Goal: Task Accomplishment & Management: Manage account settings

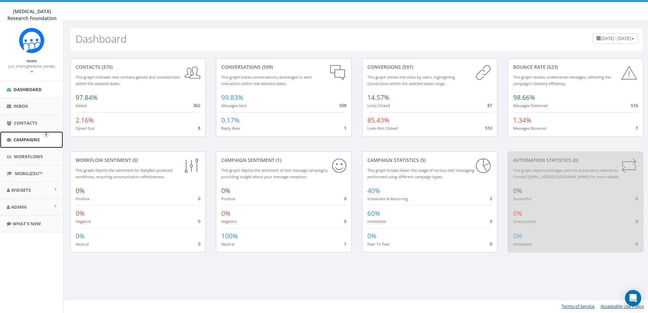
click at [23, 137] on span "Campaigns" at bounding box center [27, 140] width 26 height 6
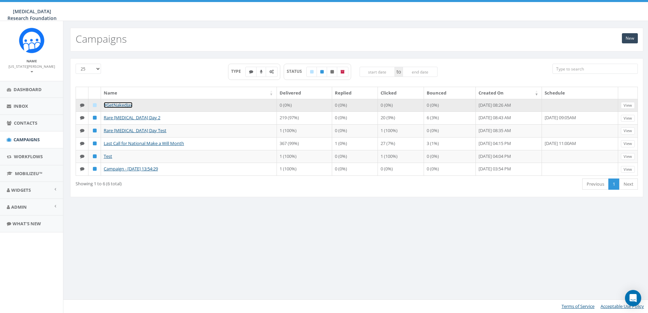
drag, startPoint x: 122, startPoint y: 105, endPoint x: 125, endPoint y: 104, distance: 3.8
click at [121, 105] on link "#GetNakedJax" at bounding box center [118, 105] width 29 height 6
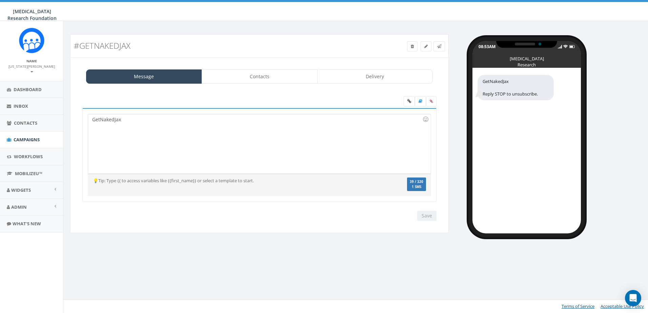
click at [132, 121] on div "GetNakedJax" at bounding box center [259, 143] width 342 height 59
drag, startPoint x: 156, startPoint y: 121, endPoint x: 18, endPoint y: 120, distance: 137.6
click at [18, 120] on body "[MEDICAL_DATA] Research Foundation [MEDICAL_DATA] Research Foundation Profile S…" at bounding box center [324, 156] width 648 height 313
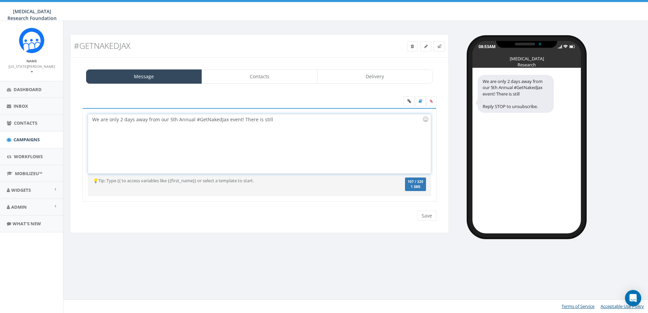
click at [95, 119] on div "We are only 2 days away from our 5th Annual #GetNakedJax event! There is still" at bounding box center [259, 143] width 342 height 59
click at [277, 120] on div "We are only 2 days away from our 5th Annual #GetNakedJax event! There is still" at bounding box center [259, 143] width 342 height 59
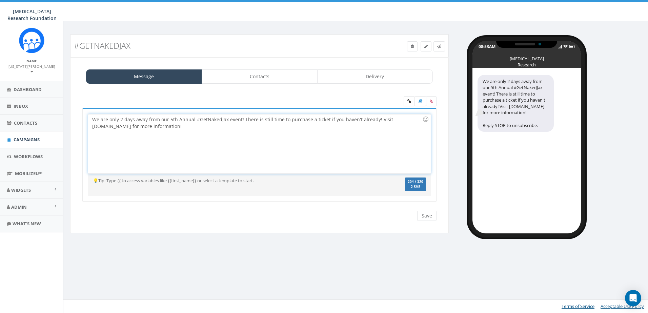
drag, startPoint x: 139, startPoint y: 127, endPoint x: 144, endPoint y: 127, distance: 4.4
click at [139, 127] on div "We are only 2 days away from our 5th Annual #GetNakedJax event! There is still …" at bounding box center [259, 143] width 342 height 59
click at [196, 126] on div "We are only 2 days away from our 5th Annual #GetNakedJax event! There is still …" at bounding box center [259, 143] width 342 height 59
drag, startPoint x: 193, startPoint y: 128, endPoint x: 375, endPoint y: 121, distance: 182.9
click at [375, 121] on div "We are only 2 days away from our 5th Annual #GetNakedJax event! There is still …" at bounding box center [259, 143] width 342 height 59
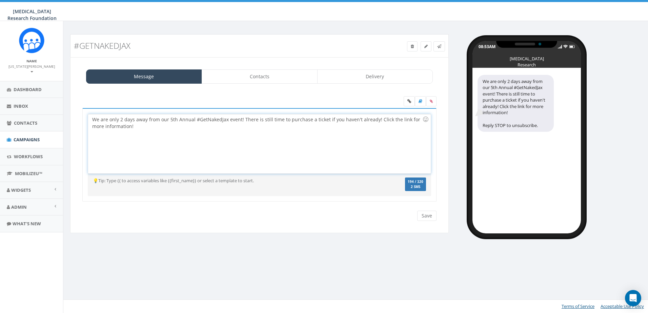
click at [238, 121] on div "We are only 2 days away from our 5th Annual #GetNakedJax event! There is still …" at bounding box center [259, 143] width 342 height 59
click at [254, 125] on div "We are only 2 days away from our 5th Annual #GetNakedJax event in [GEOGRAPHIC_D…" at bounding box center [259, 143] width 342 height 59
drag, startPoint x: 410, startPoint y: 120, endPoint x: 429, endPoint y: 125, distance: 19.7
click at [410, 120] on div "We are only 2 days away from our 5th Annual #GetNakedJax event in [GEOGRAPHIC_D…" at bounding box center [259, 143] width 342 height 59
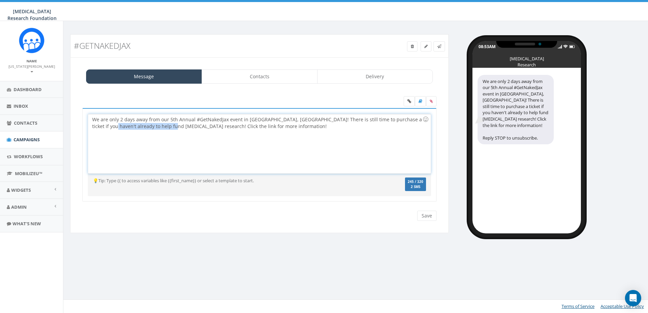
drag, startPoint x: 158, startPoint y: 126, endPoint x: 89, endPoint y: 131, distance: 69.3
click at [89, 131] on div "We are only 2 days away from our 5th Annual #GetNakedJax event in [GEOGRAPHIC_D…" at bounding box center [259, 143] width 342 height 59
click at [175, 126] on div "We are only 2 days away from our 5th Annual #GetNakedJax event in [GEOGRAPHIC_D…" at bounding box center [259, 143] width 342 height 59
click at [409, 99] on icon at bounding box center [409, 101] width 4 height 4
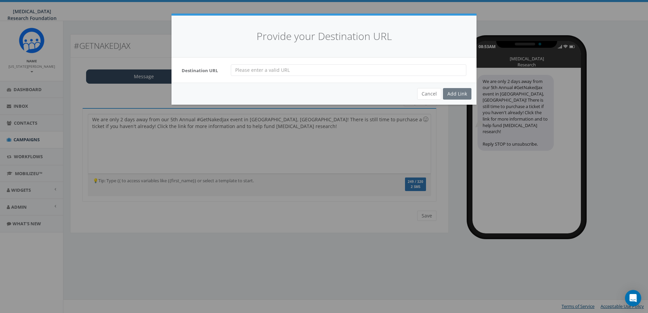
click at [274, 72] on input "url" at bounding box center [349, 70] width 236 height 12
paste input "[URL][DOMAIN_NAME]"
type input "[URL][DOMAIN_NAME]"
click at [462, 93] on div "Add Link" at bounding box center [457, 94] width 28 height 12
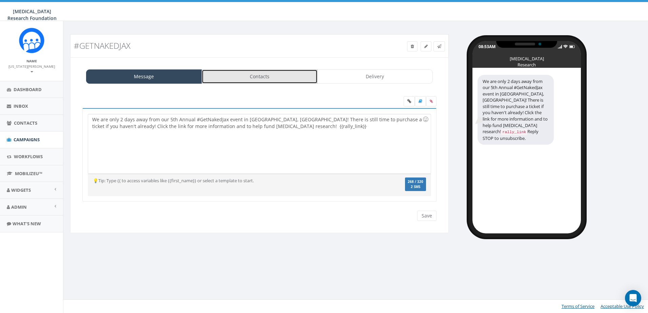
click at [271, 78] on link "Contacts" at bounding box center [260, 76] width 116 height 14
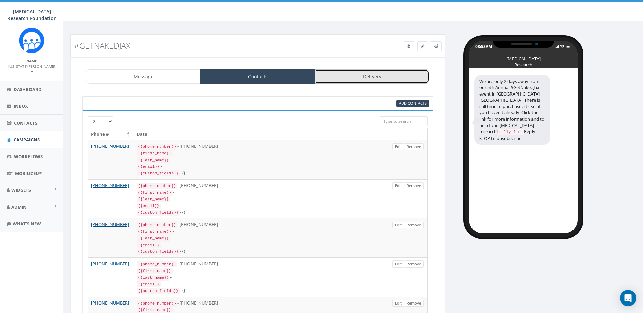
click at [346, 81] on link "Delivery" at bounding box center [372, 76] width 115 height 14
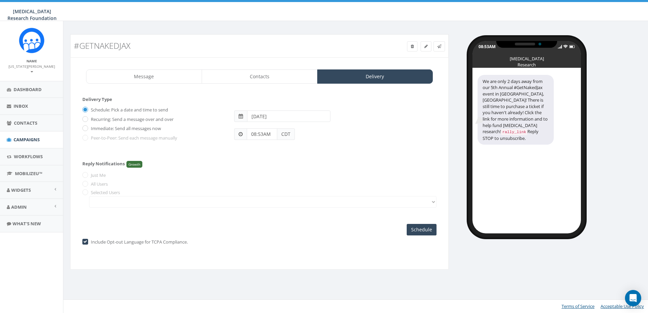
click at [288, 117] on input "[DATE]" at bounding box center [288, 117] width 83 height 12
click at [275, 170] on td "14" at bounding box center [274, 170] width 10 height 10
type input "[DATE]"
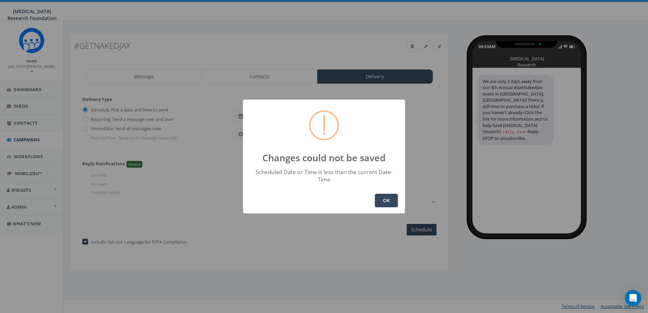
click at [381, 194] on button "OK" at bounding box center [386, 201] width 23 height 14
click at [383, 194] on button "OK" at bounding box center [386, 201] width 23 height 14
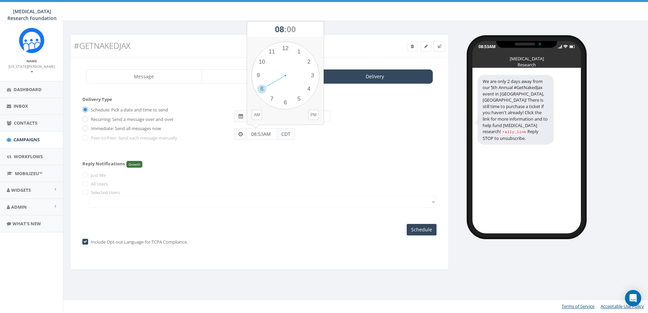
click at [260, 134] on input "08:53AM" at bounding box center [262, 134] width 31 height 12
drag, startPoint x: 254, startPoint y: 133, endPoint x: 275, endPoint y: 133, distance: 20.7
click at [254, 133] on input "08:53AM" at bounding box center [262, 134] width 31 height 12
drag, startPoint x: 255, startPoint y: 135, endPoint x: 239, endPoint y: 135, distance: 15.9
click at [239, 135] on div "08:53AM CDT" at bounding box center [264, 134] width 61 height 12
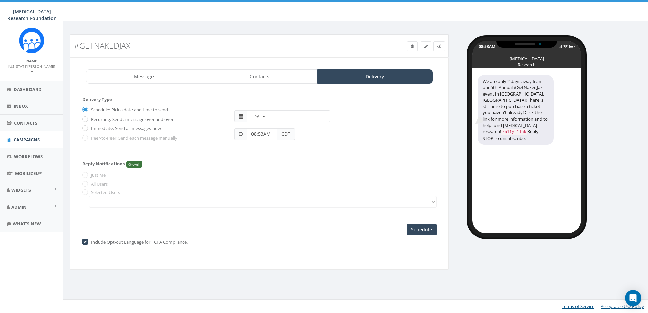
click at [288, 134] on span "CDT" at bounding box center [286, 134] width 18 height 12
click at [260, 135] on input "08:53AM" at bounding box center [262, 134] width 31 height 12
click at [279, 30] on span "08" at bounding box center [279, 29] width 9 height 9
click at [283, 49] on div "1 2 3 4 5 6 7 8 9 10 11 12 00 05 10 15 20 25 30 35 40 45 50 55" at bounding box center [286, 76] width 68 height 68
click at [313, 116] on button "PM" at bounding box center [313, 115] width 10 height 10
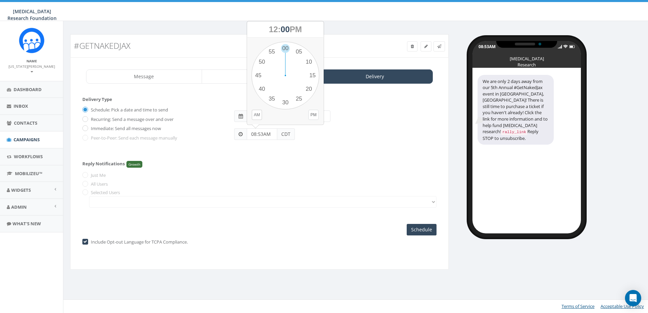
click at [308, 110] on button "PM" at bounding box center [313, 115] width 10 height 10
click at [314, 116] on button "PM" at bounding box center [313, 115] width 10 height 10
click at [284, 48] on div "1 2 3 4 5 6 7 8 9 10 11 12 00 05 10 15 20 25 30 35 40 45 50 55" at bounding box center [286, 76] width 68 height 68
type input "12:00PM"
click at [423, 231] on input "Schedule" at bounding box center [422, 230] width 30 height 12
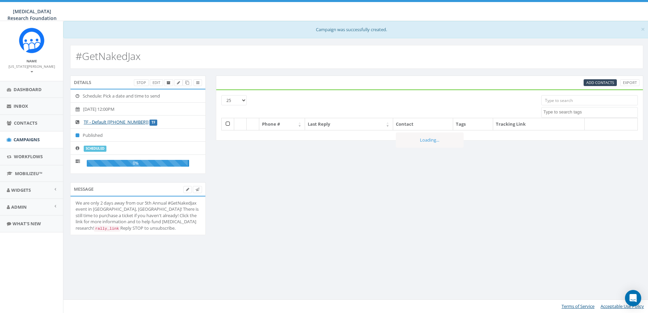
select select
